Goal: Information Seeking & Learning: Learn about a topic

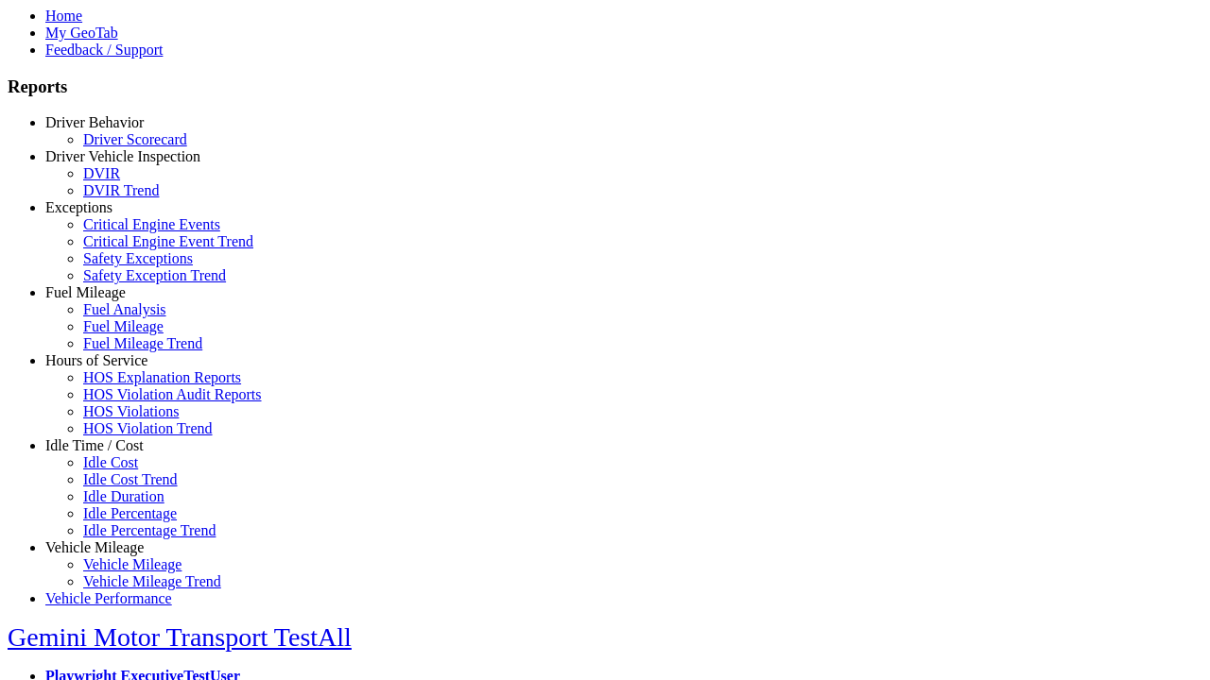
click at [109, 454] on link "Idle Time / Cost" at bounding box center [94, 446] width 98 height 16
click at [123, 471] on link "Idle Cost" at bounding box center [110, 463] width 55 height 16
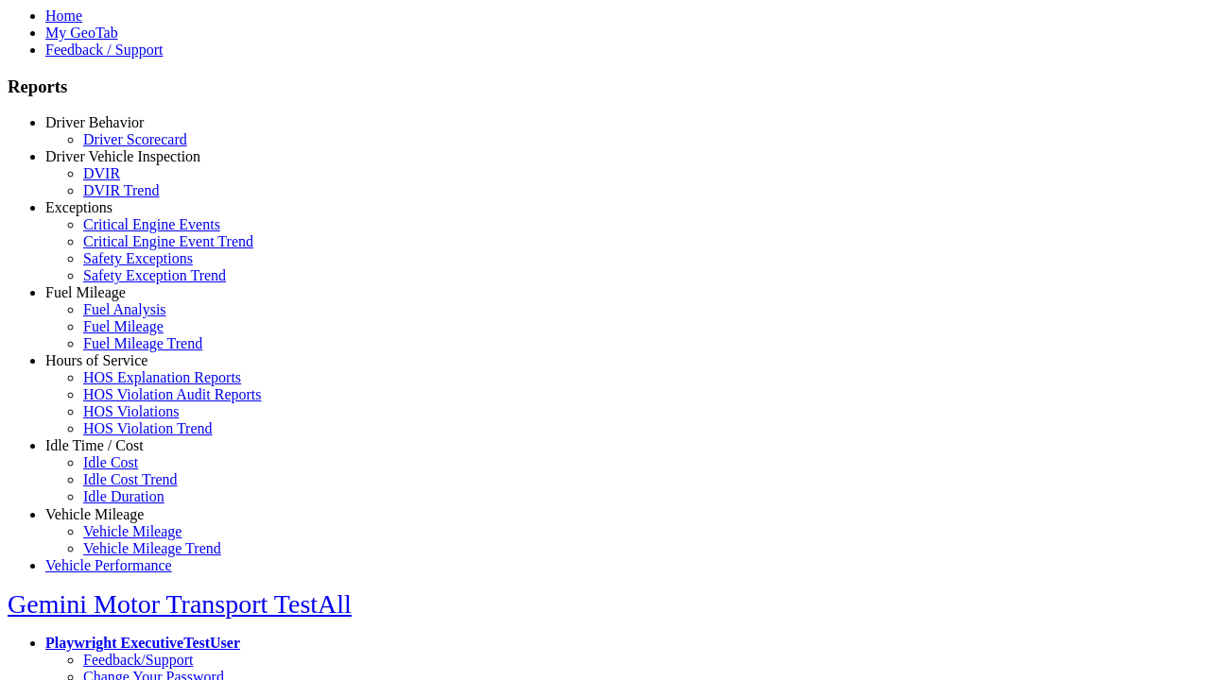
scroll to position [1, 0]
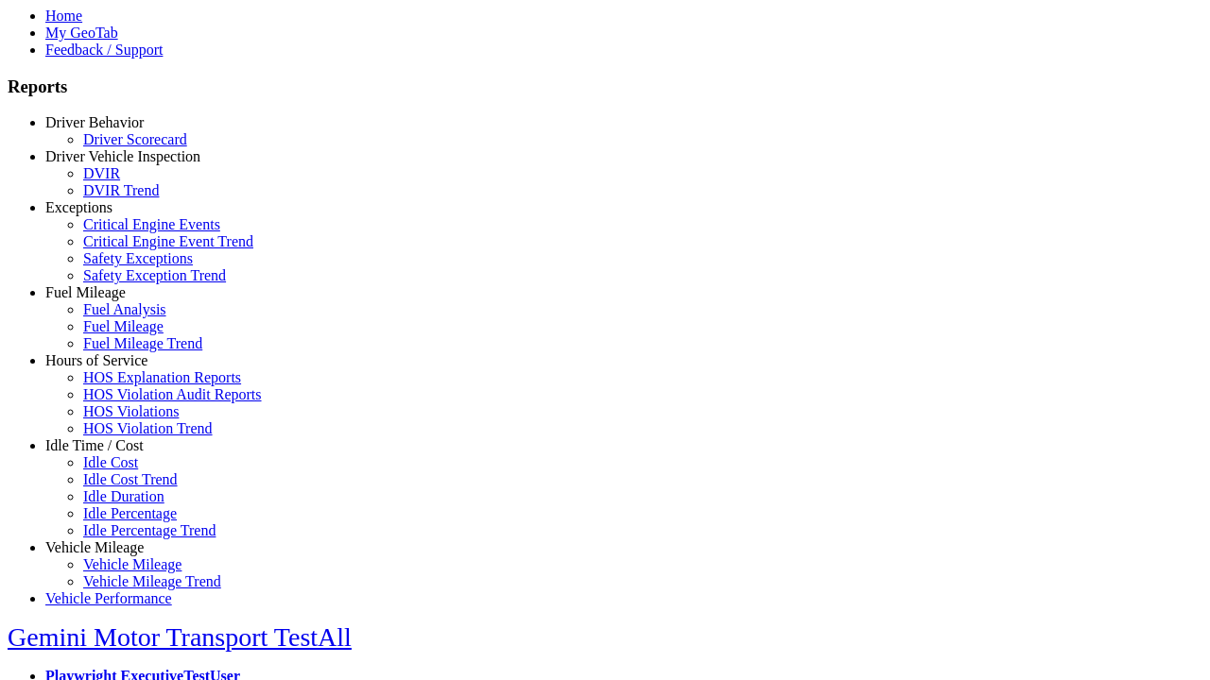
select select
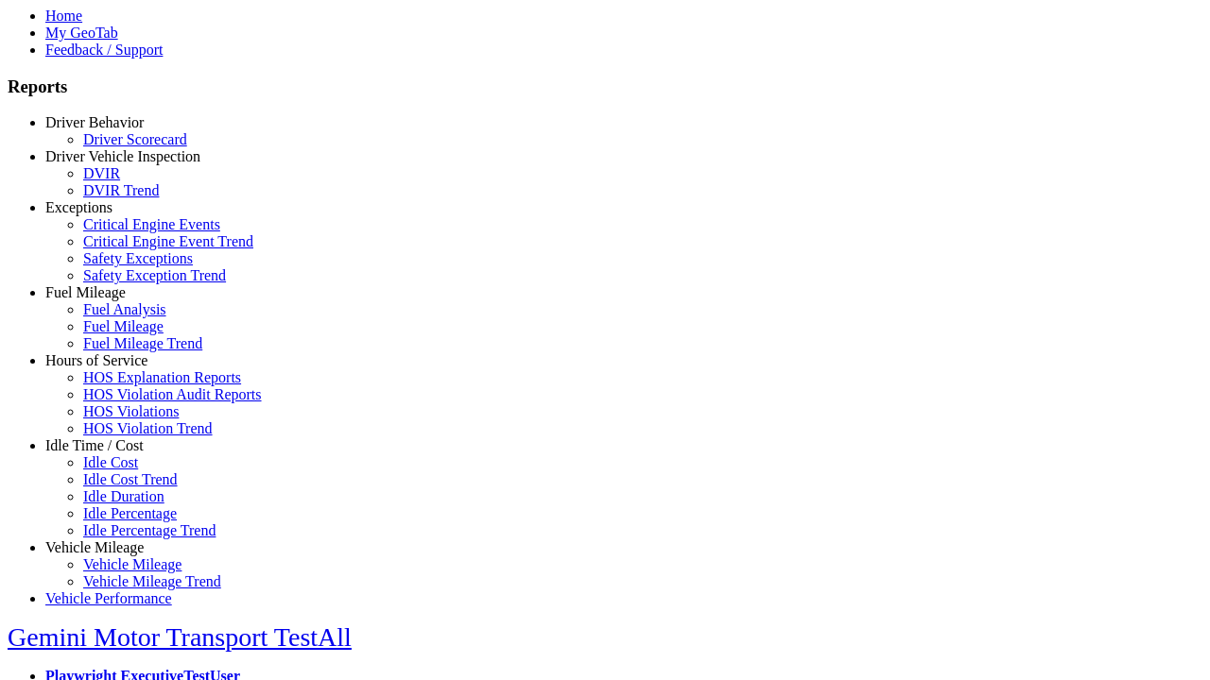
select select
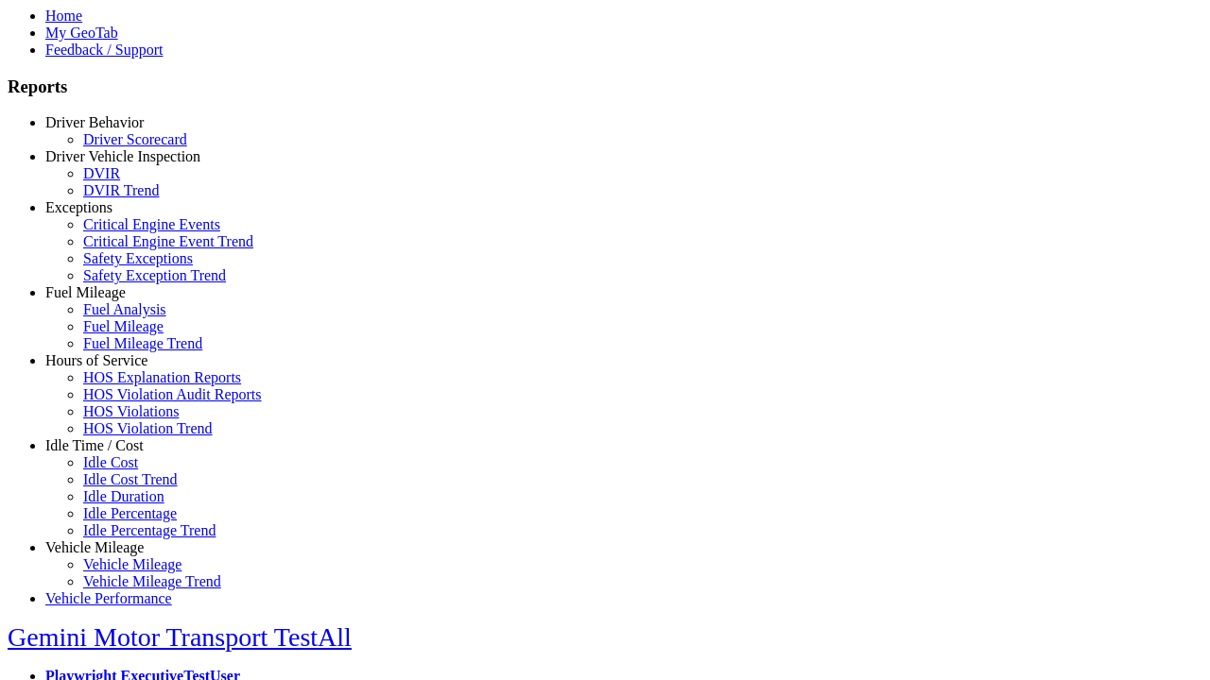
type input "*********"
